Goal: Task Accomplishment & Management: Use online tool/utility

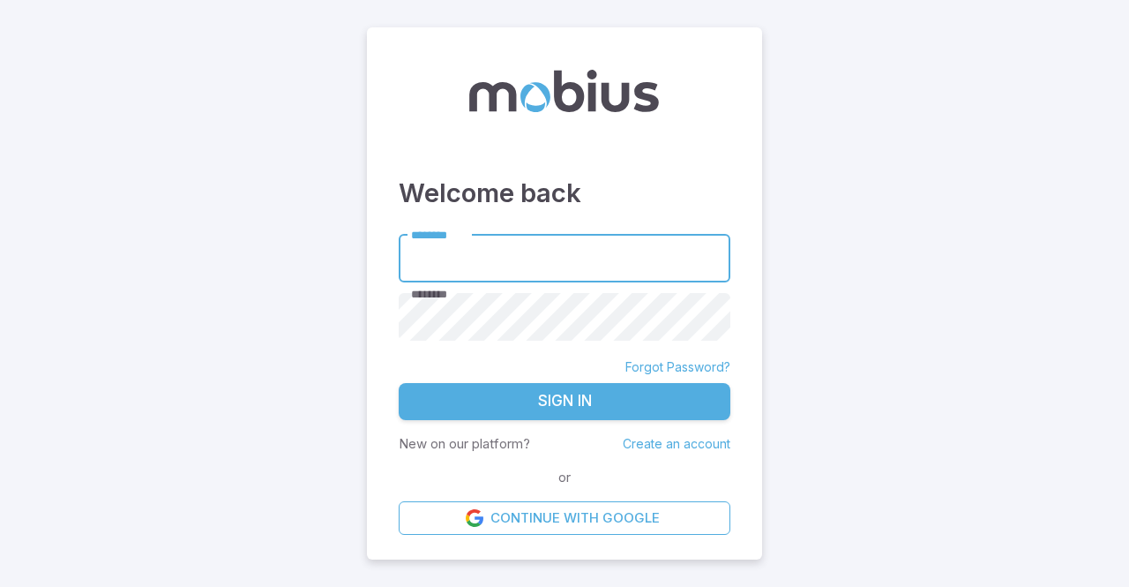
type input "******"
click at [556, 401] on button "Sign In" at bounding box center [565, 401] width 332 height 37
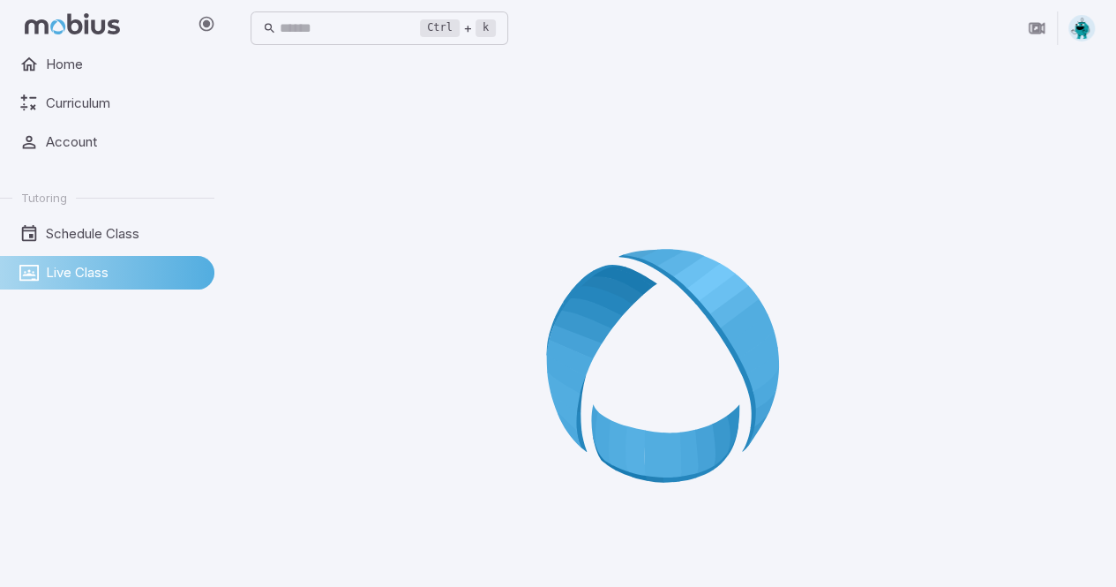
click at [64, 270] on span "Live Class" at bounding box center [124, 272] width 156 height 19
click at [62, 61] on span "Home" at bounding box center [124, 64] width 156 height 19
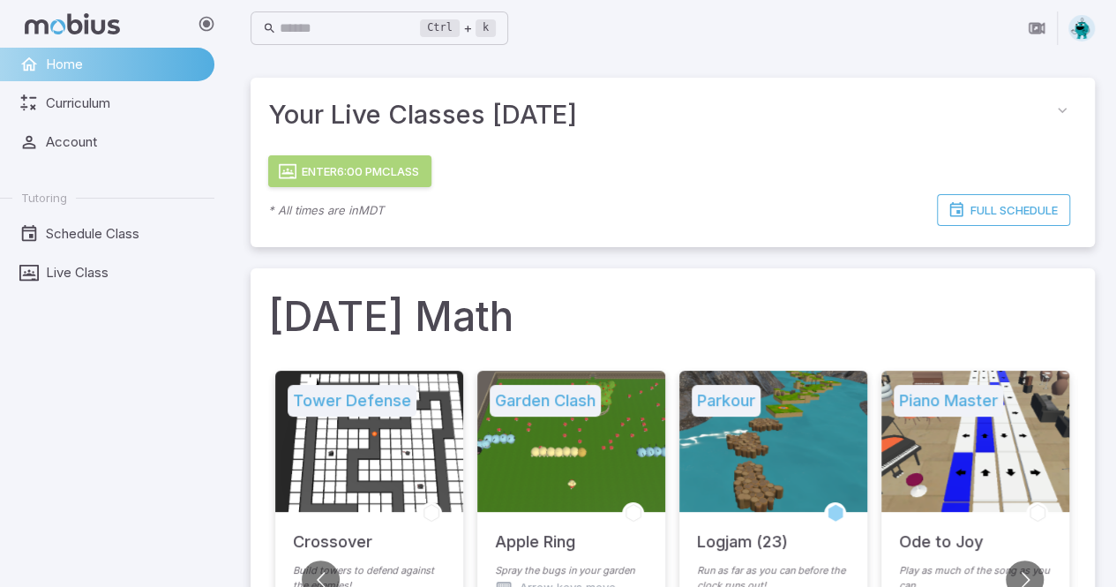
click at [305, 171] on button "Enter 6:00 PM Class" at bounding box center [349, 171] width 163 height 32
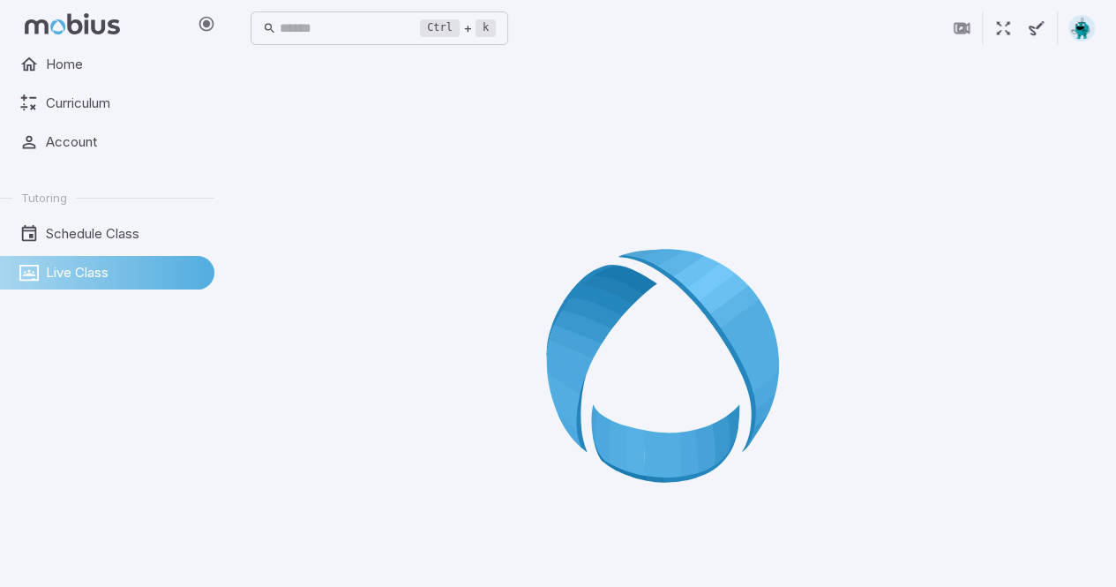
click at [367, 131] on div at bounding box center [672, 371] width 844 height 587
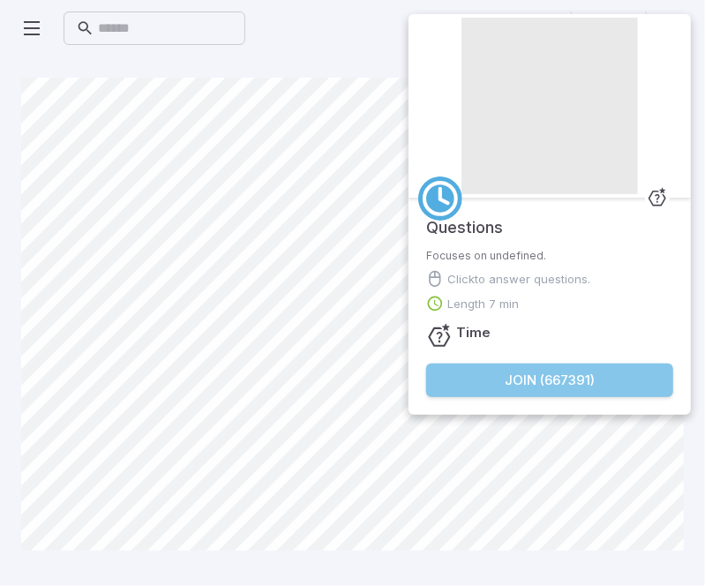
click at [525, 380] on button "Join ( 667391 )" at bounding box center [549, 380] width 247 height 34
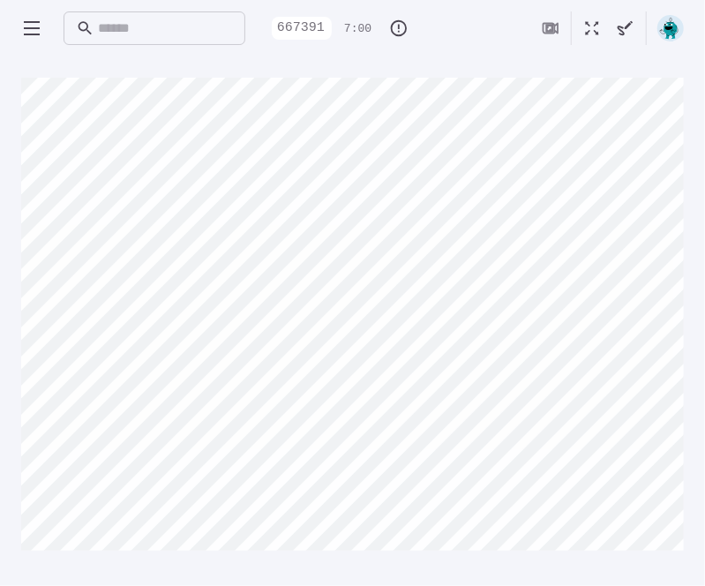
click at [700, 389] on main "Canvas actions 100 % Exit zen mode" at bounding box center [352, 320] width 705 height 529
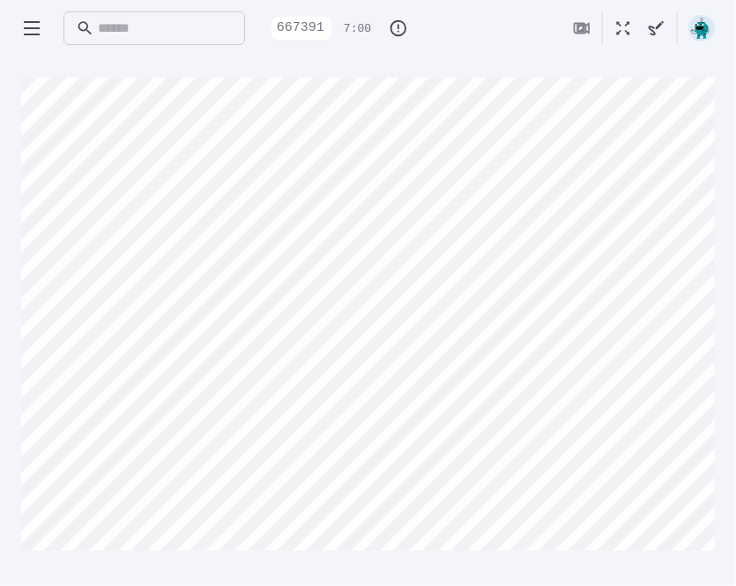
click at [697, 553] on div "Canvas actions 100 % Exit zen mode" at bounding box center [368, 321] width 694 height 487
click at [217, 54] on div "Ctrl + k ​ 667391 7:00" at bounding box center [368, 28] width 694 height 56
drag, startPoint x: 217, startPoint y: 54, endPoint x: 213, endPoint y: 75, distance: 21.5
click at [213, 75] on div "Ctrl + k ​ 667391 7:00 Canvas actions 100 % Exit zen mode" at bounding box center [368, 293] width 736 height 586
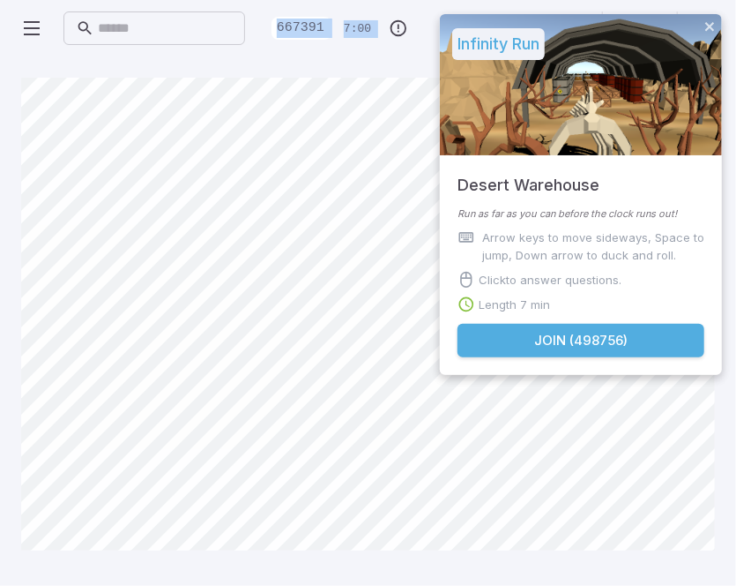
click at [554, 336] on button "Join ( 498756 )" at bounding box center [581, 341] width 247 height 34
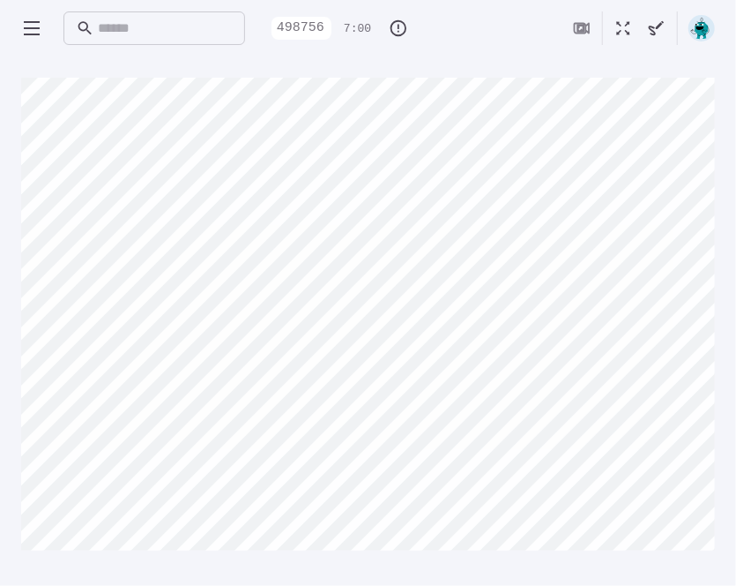
click at [18, 298] on main "Canvas actions 100 % Exit zen mode" at bounding box center [368, 320] width 736 height 529
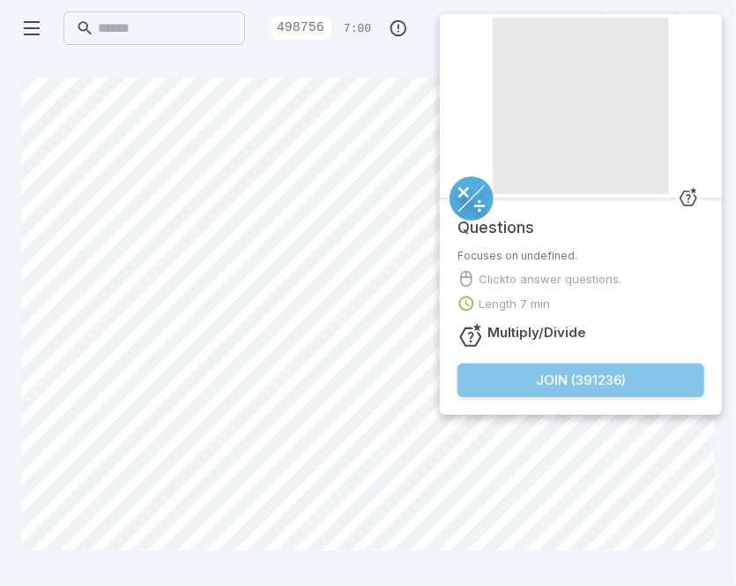
click at [540, 379] on button "Join ( 391236 )" at bounding box center [581, 380] width 247 height 34
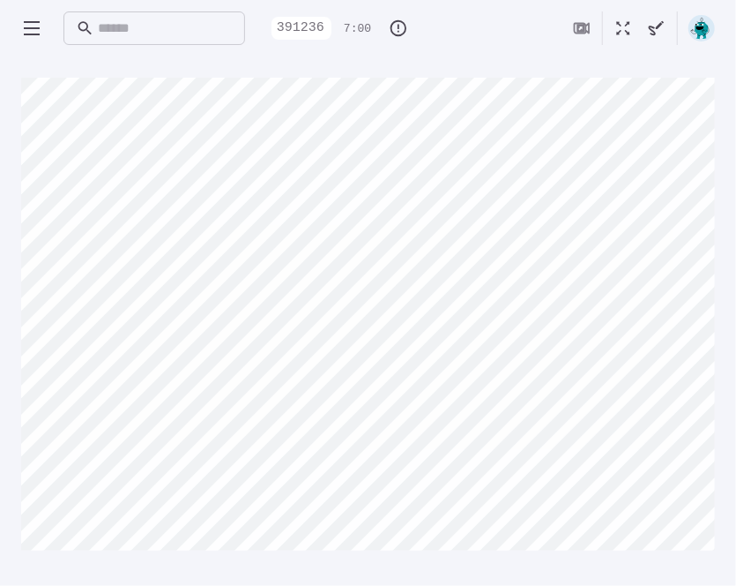
click at [17, 357] on main "Canvas actions 100 % Exit zen mode" at bounding box center [368, 320] width 736 height 529
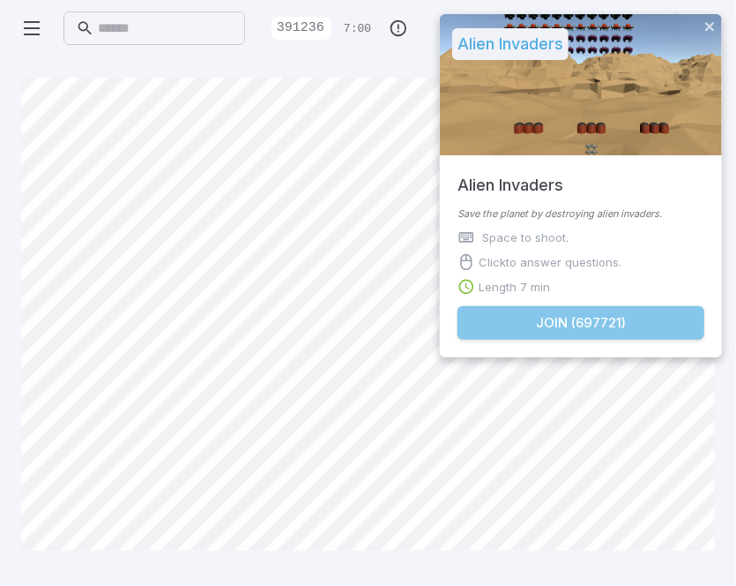
click at [574, 323] on button "Join ( 697721 )" at bounding box center [581, 323] width 247 height 34
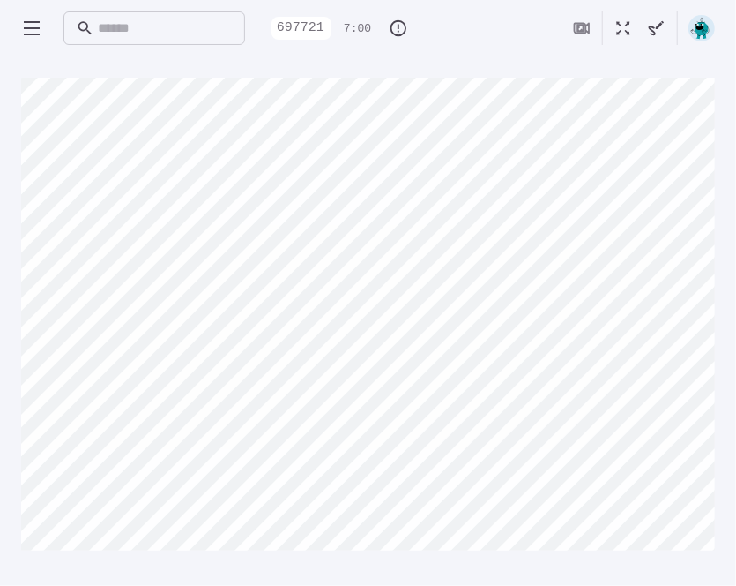
click at [18, 288] on main "Canvas actions 100 % Exit zen mode" at bounding box center [368, 320] width 736 height 529
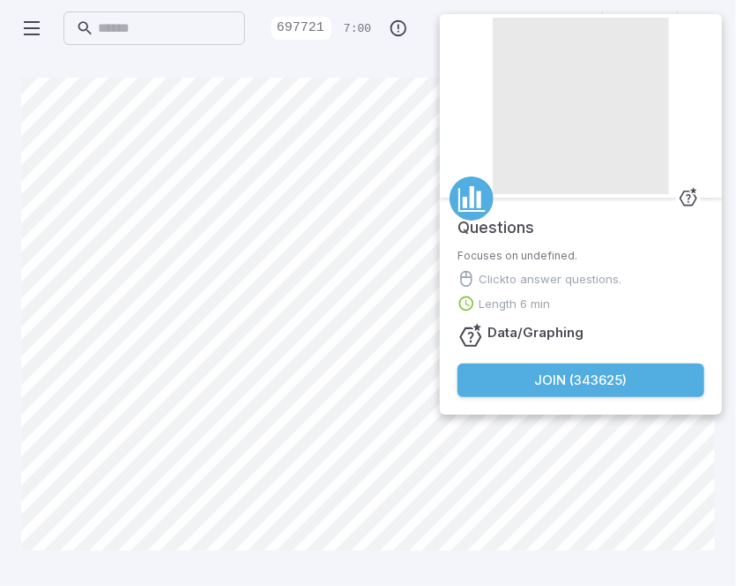
click at [611, 374] on button "Join ( 343625 )" at bounding box center [581, 380] width 247 height 34
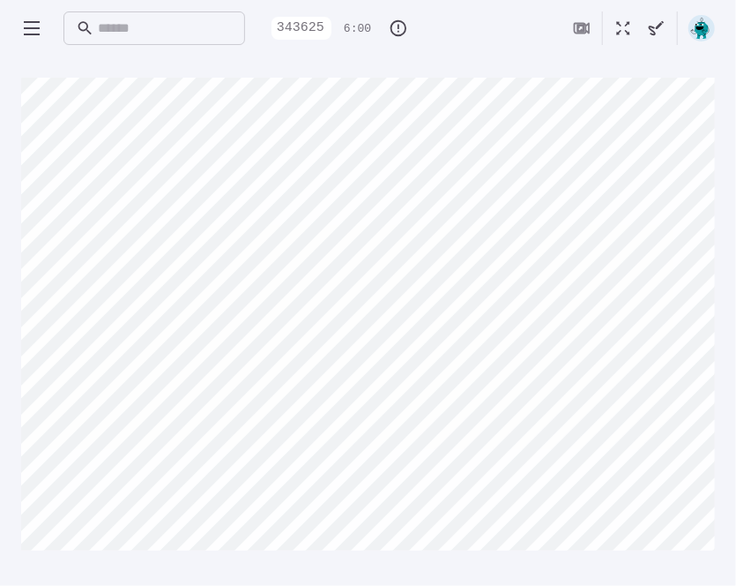
click at [677, 572] on main "Canvas actions 100 % Exit zen mode" at bounding box center [368, 320] width 736 height 529
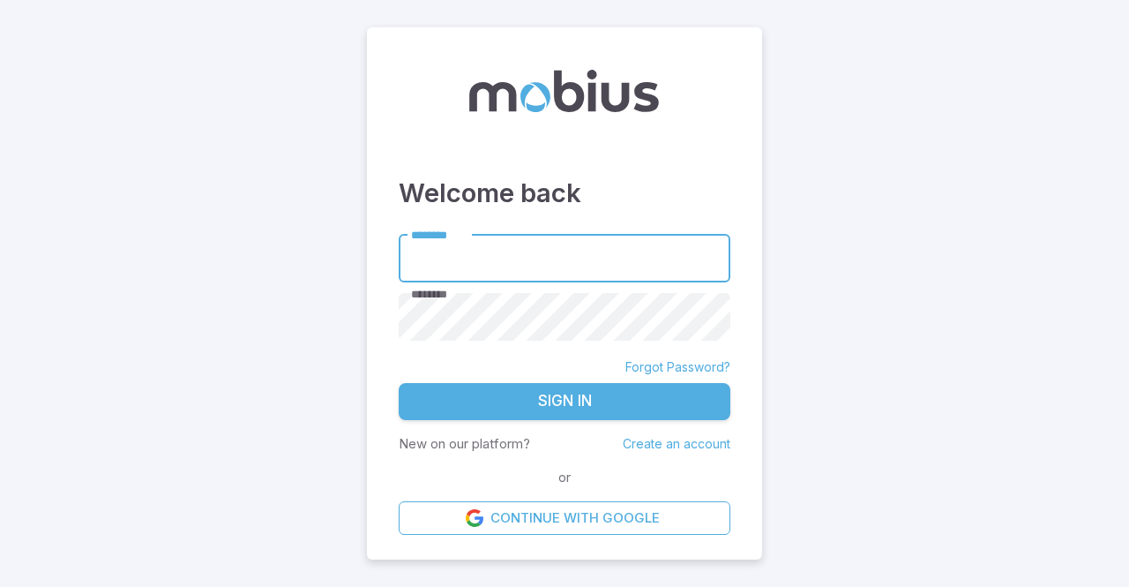
type input "******"
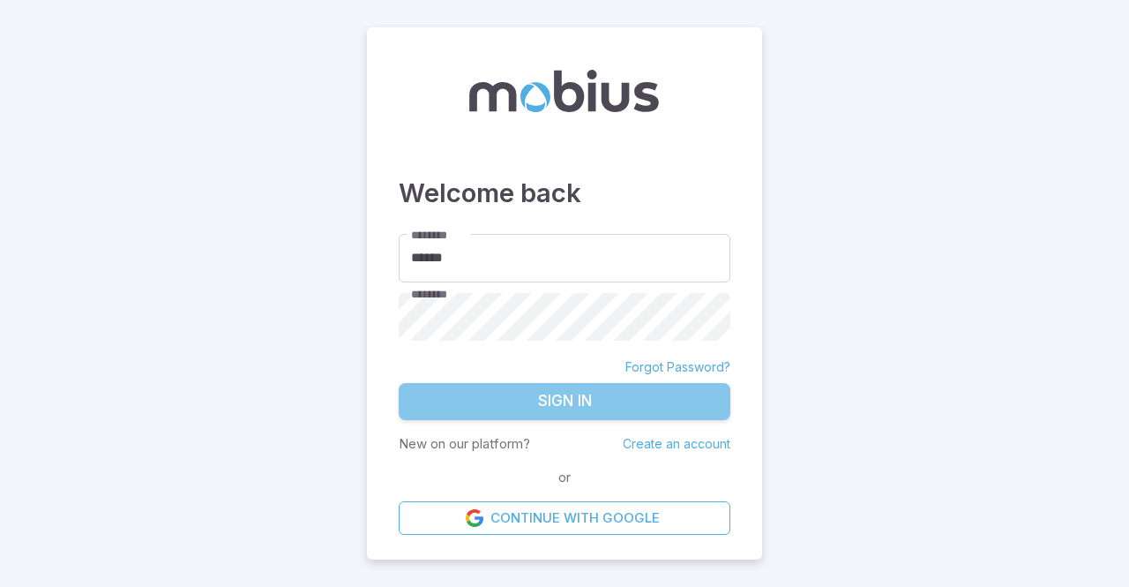
click at [541, 400] on button "Sign In" at bounding box center [565, 401] width 332 height 37
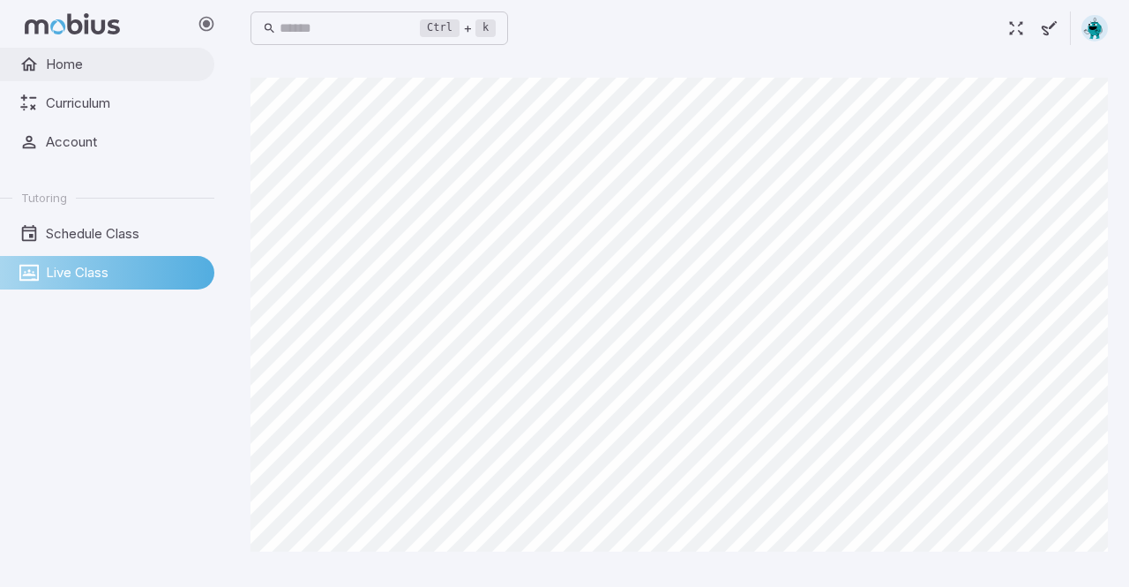
click at [61, 66] on span "Home" at bounding box center [124, 64] width 156 height 19
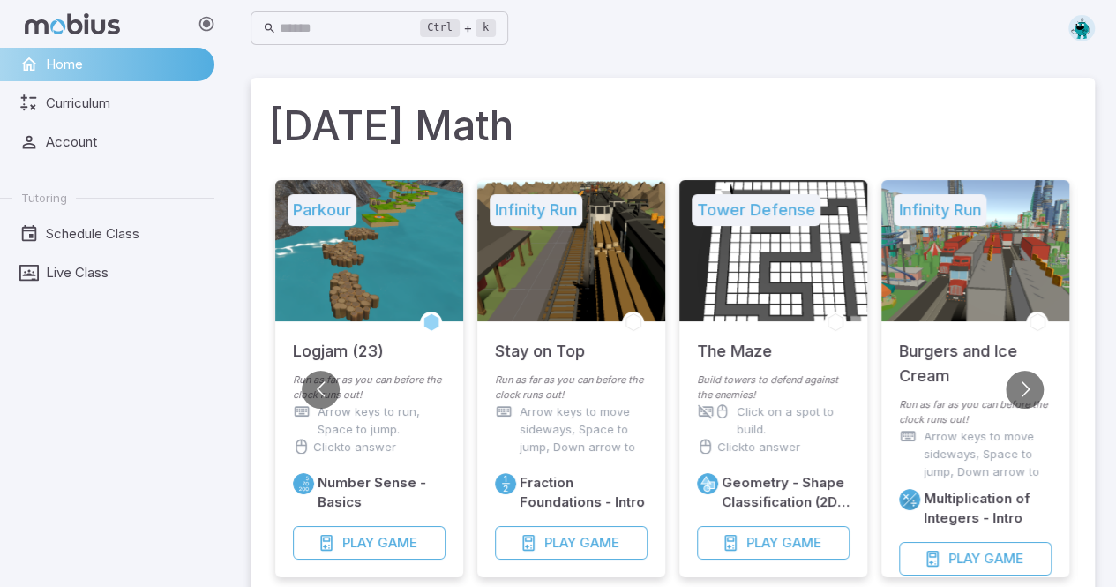
click at [390, 259] on div at bounding box center [369, 250] width 188 height 141
click at [397, 543] on span "Game" at bounding box center [398, 542] width 40 height 19
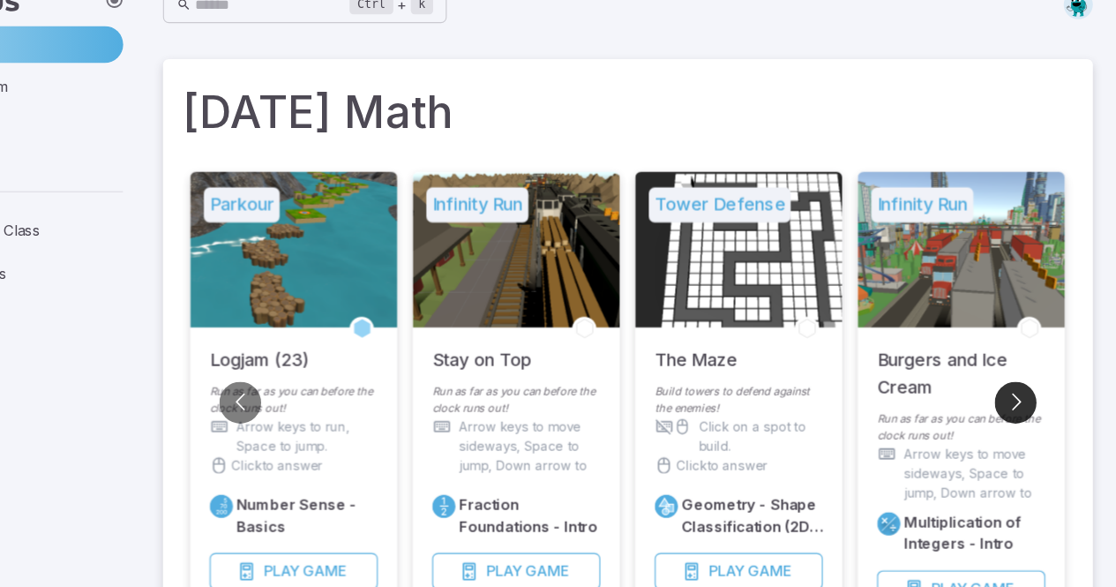
click at [736, 385] on button "Go to next slide" at bounding box center [1025, 389] width 38 height 38
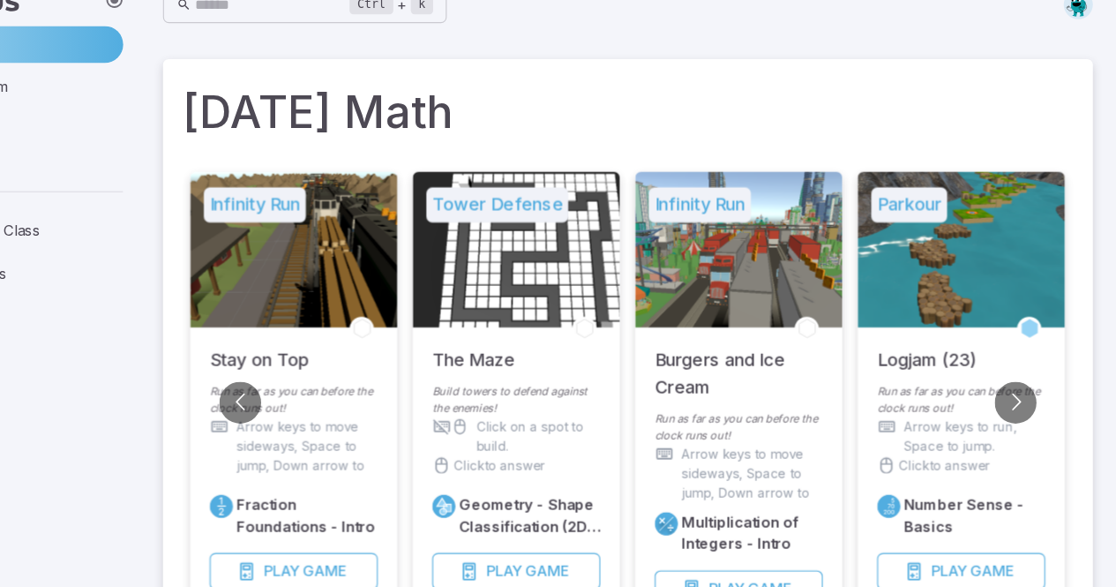
drag, startPoint x: 1029, startPoint y: 385, endPoint x: 716, endPoint y: 100, distance: 423.3
click at [716, 100] on h1 "[DATE] Math" at bounding box center [672, 125] width 809 height 60
click at [736, 379] on button "Go to next slide" at bounding box center [1025, 389] width 38 height 38
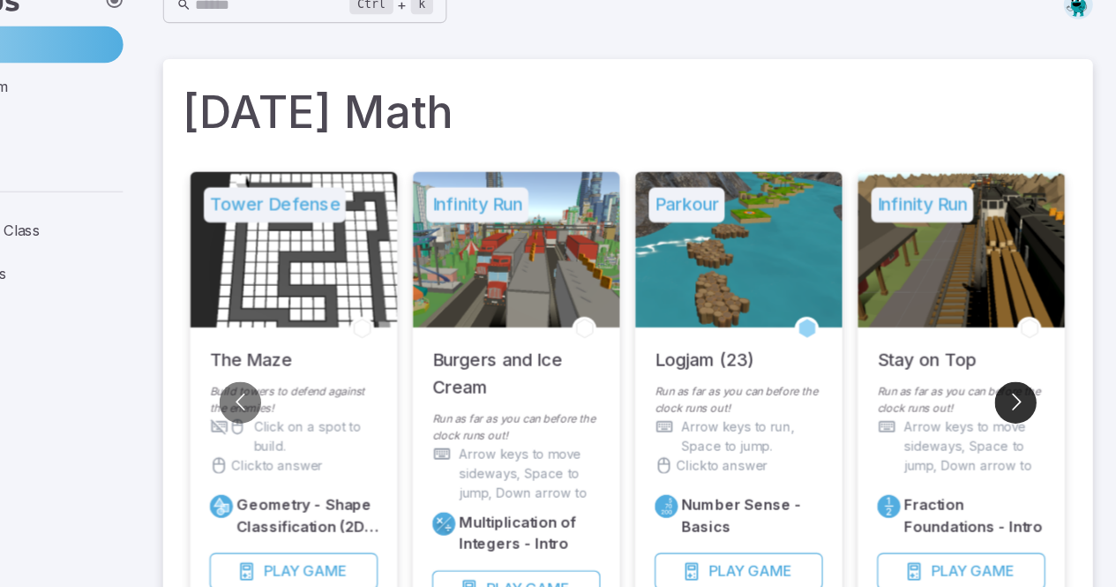
click at [736, 381] on button "Go to next slide" at bounding box center [1025, 389] width 38 height 38
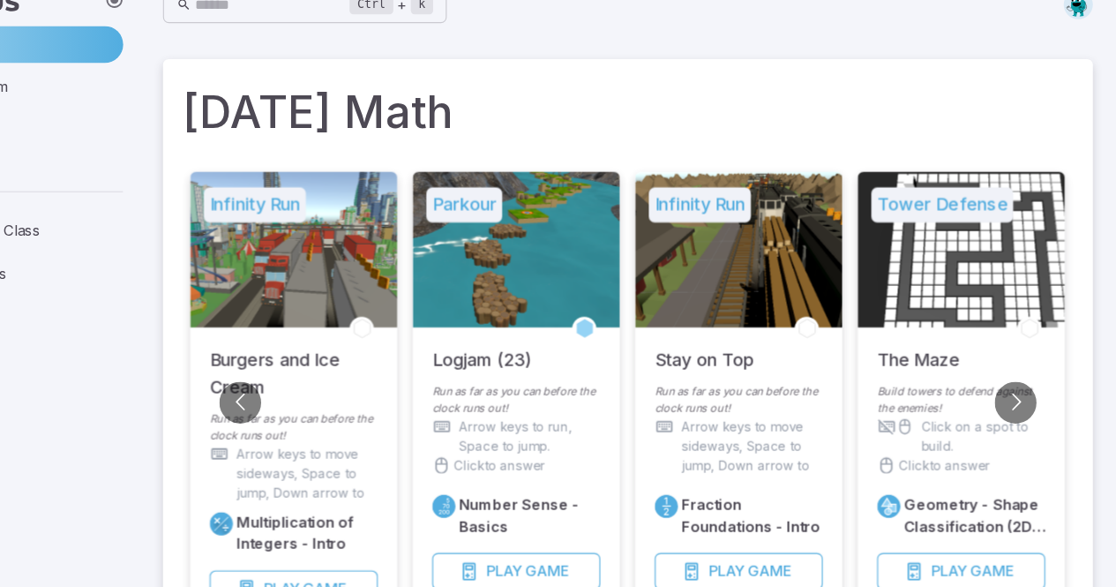
drag, startPoint x: 1024, startPoint y: 386, endPoint x: 644, endPoint y: 147, distance: 449.1
click at [644, 147] on h1 "[DATE] Math" at bounding box center [672, 125] width 809 height 60
click at [736, 384] on button "Go to next slide" at bounding box center [1025, 389] width 38 height 38
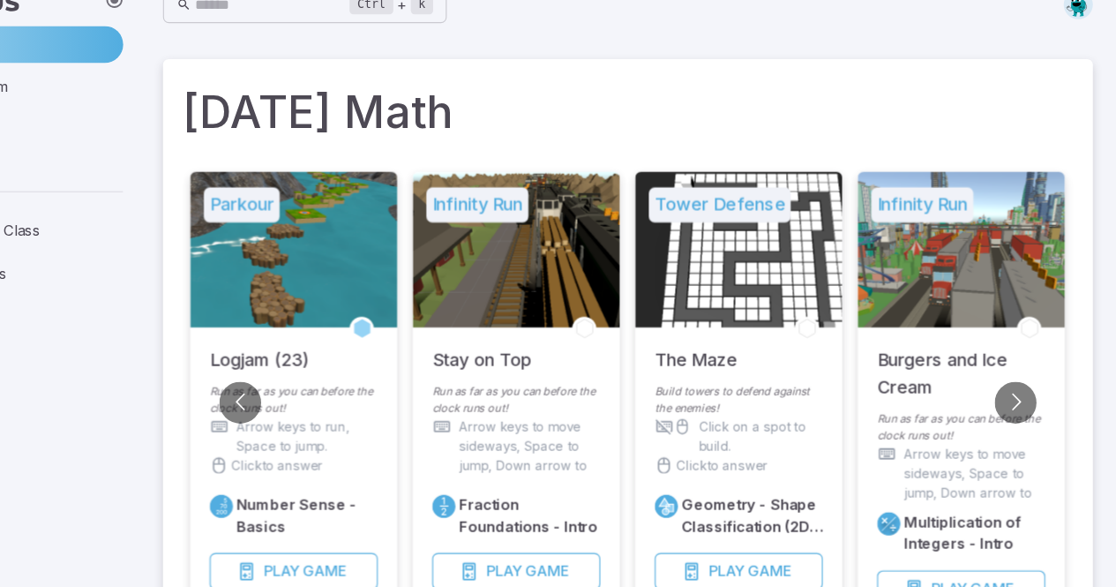
click at [640, 265] on div at bounding box center [571, 250] width 188 height 141
click at [553, 548] on span "Play" at bounding box center [560, 542] width 32 height 19
